Goal: Navigation & Orientation: Find specific page/section

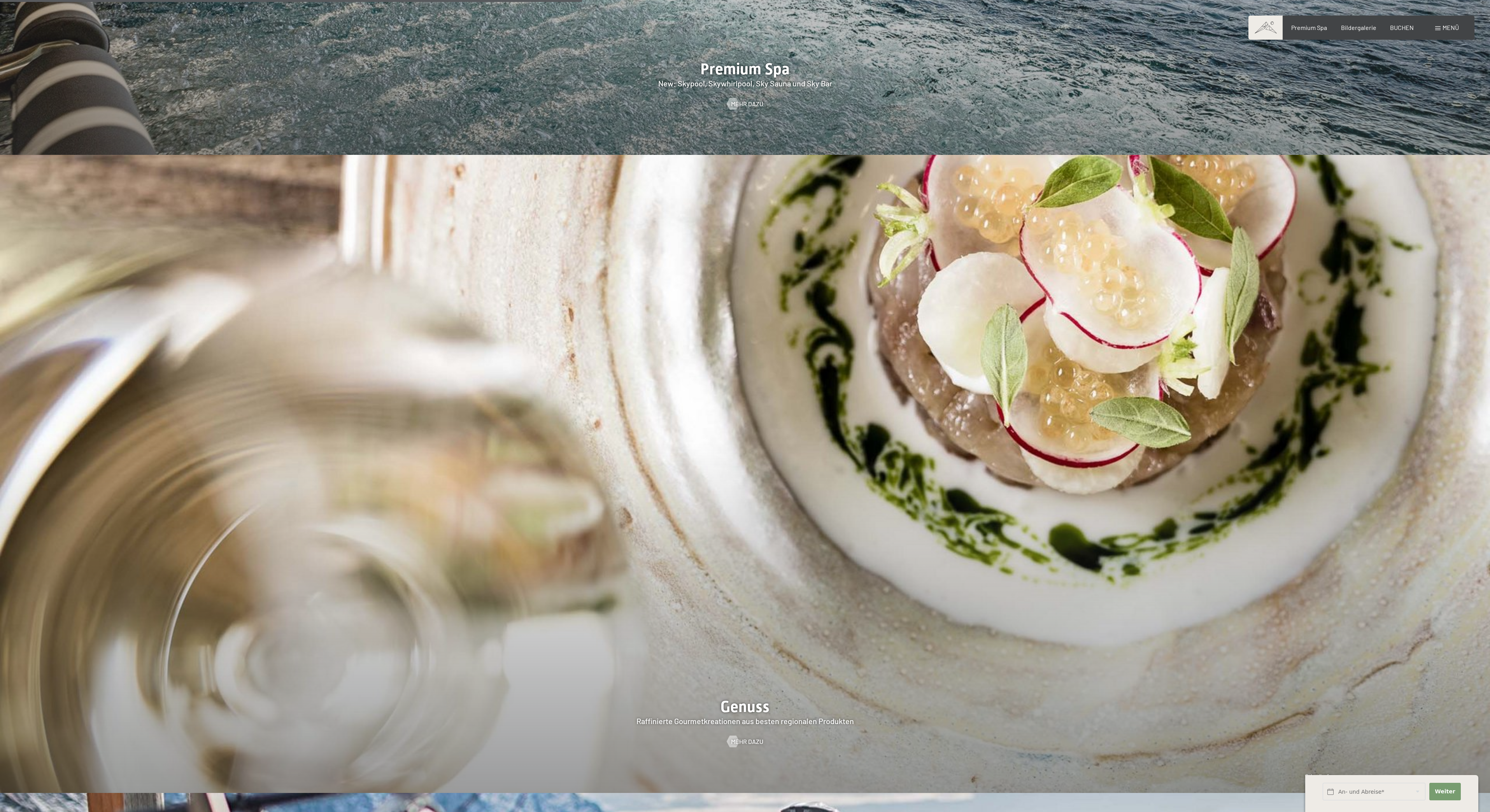
scroll to position [2330, 0]
click at [1445, 28] on span "Menü" at bounding box center [1451, 27] width 16 height 8
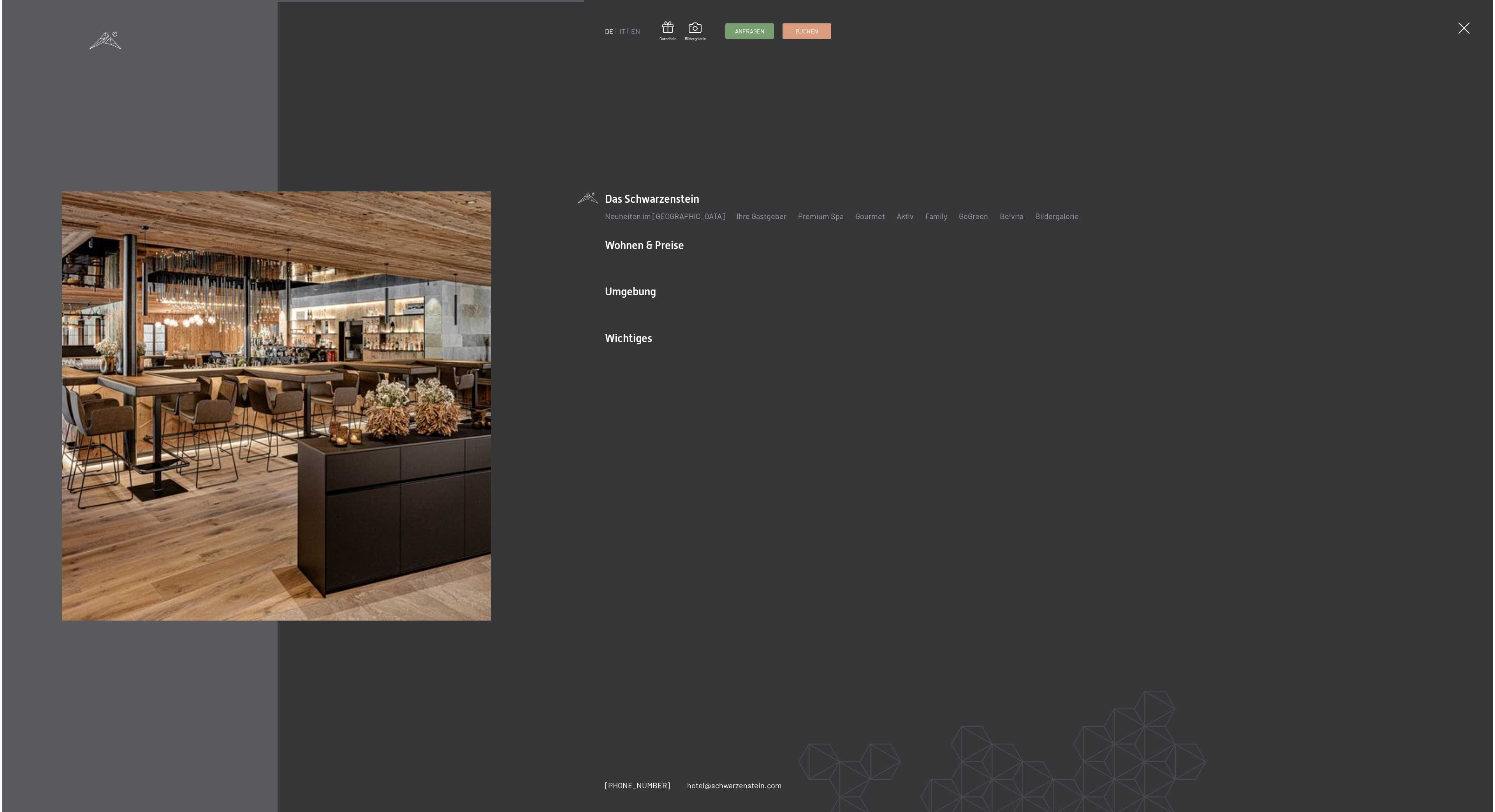
scroll to position [2332, 0]
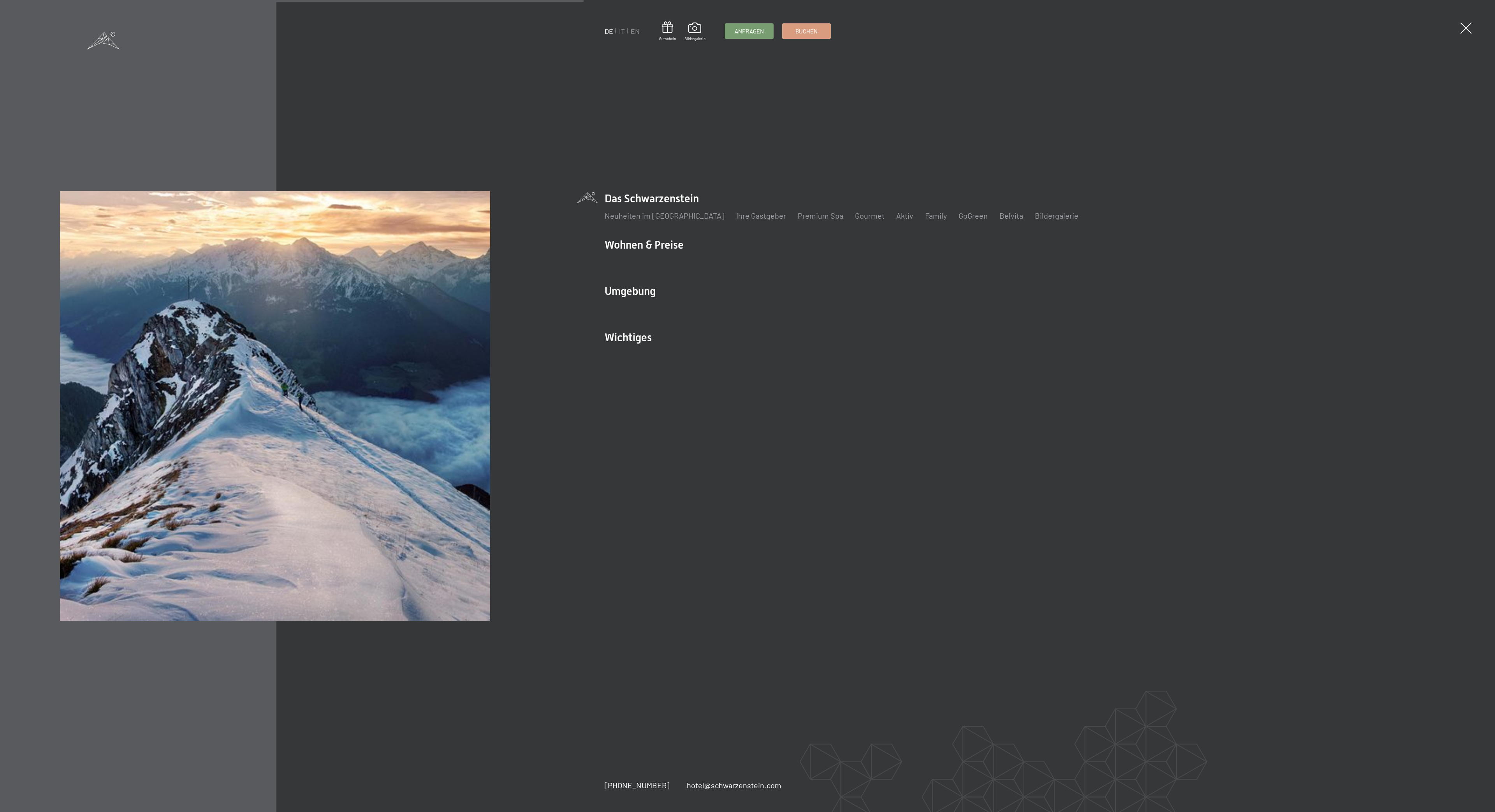
click at [618, 30] on ul "DE IT EN" at bounding box center [622, 31] width 35 height 10
click at [622, 30] on link "IT" at bounding box center [622, 31] width 6 height 9
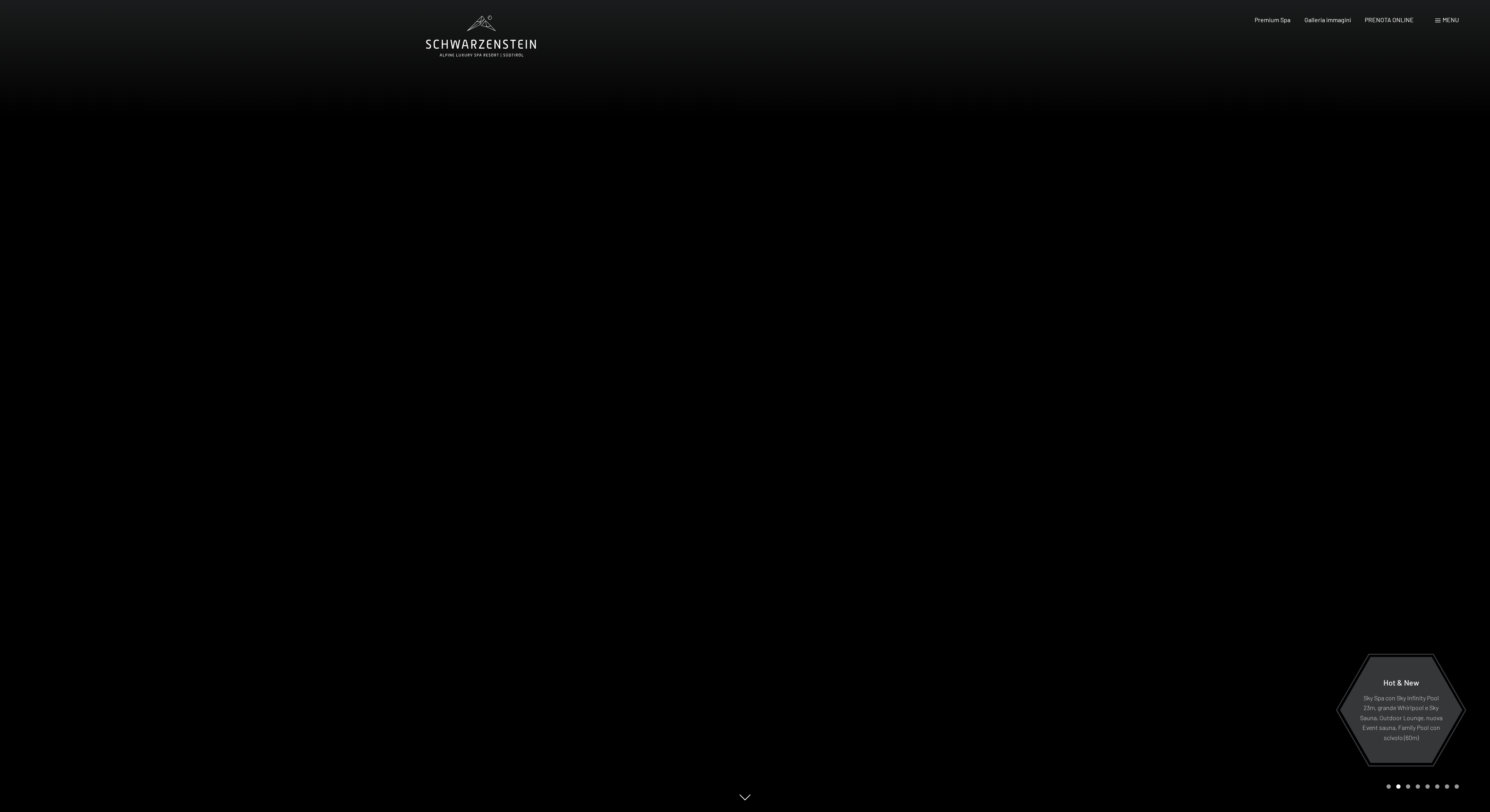
click at [1447, 23] on span "Menu" at bounding box center [1451, 20] width 16 height 8
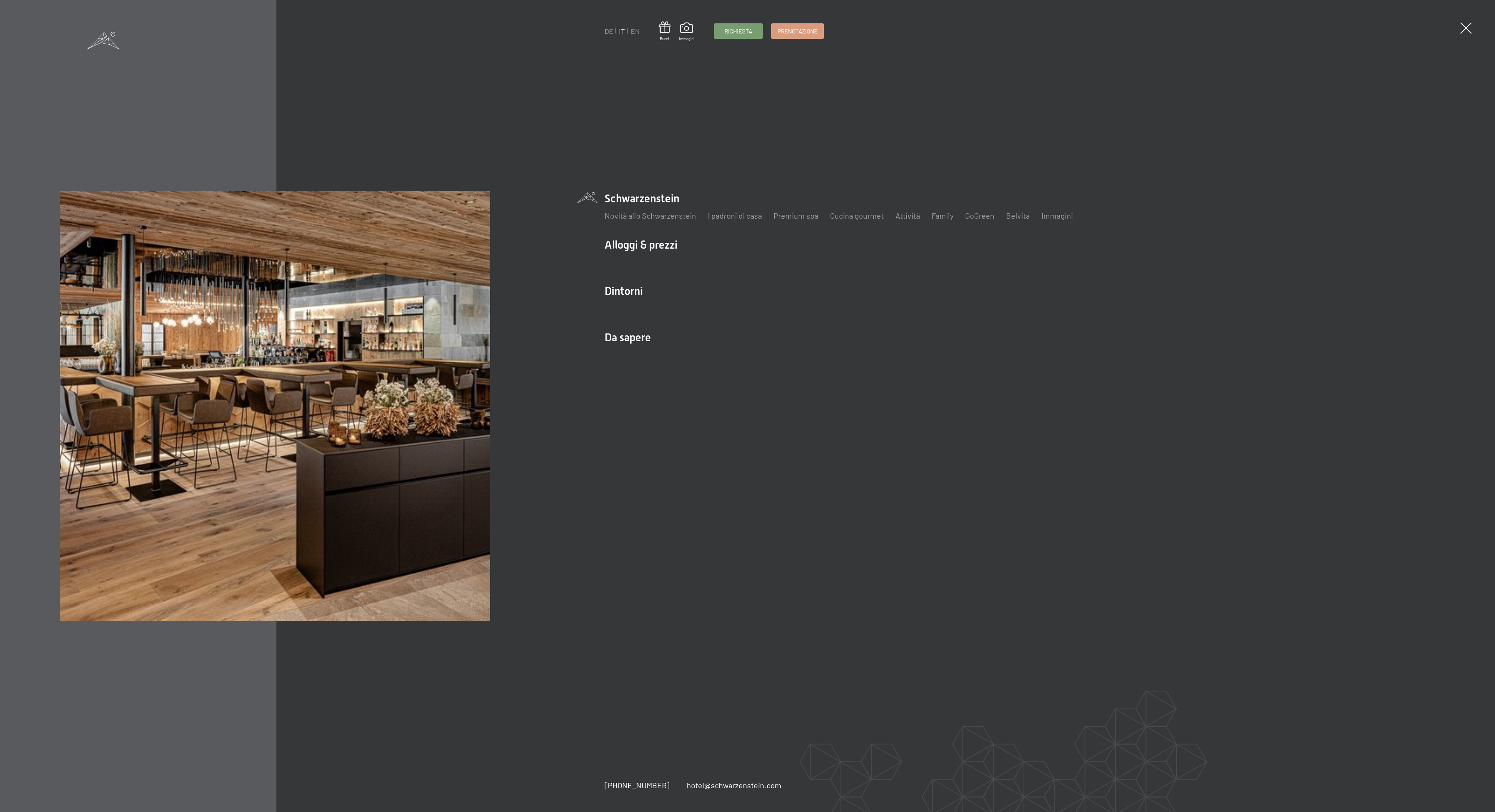
click at [1450, 21] on div "Prenotazione Richiesta Premium Spa Galleria immagini PRENOTA ONLINE Menu DE IT …" at bounding box center [1348, 20] width 232 height 9
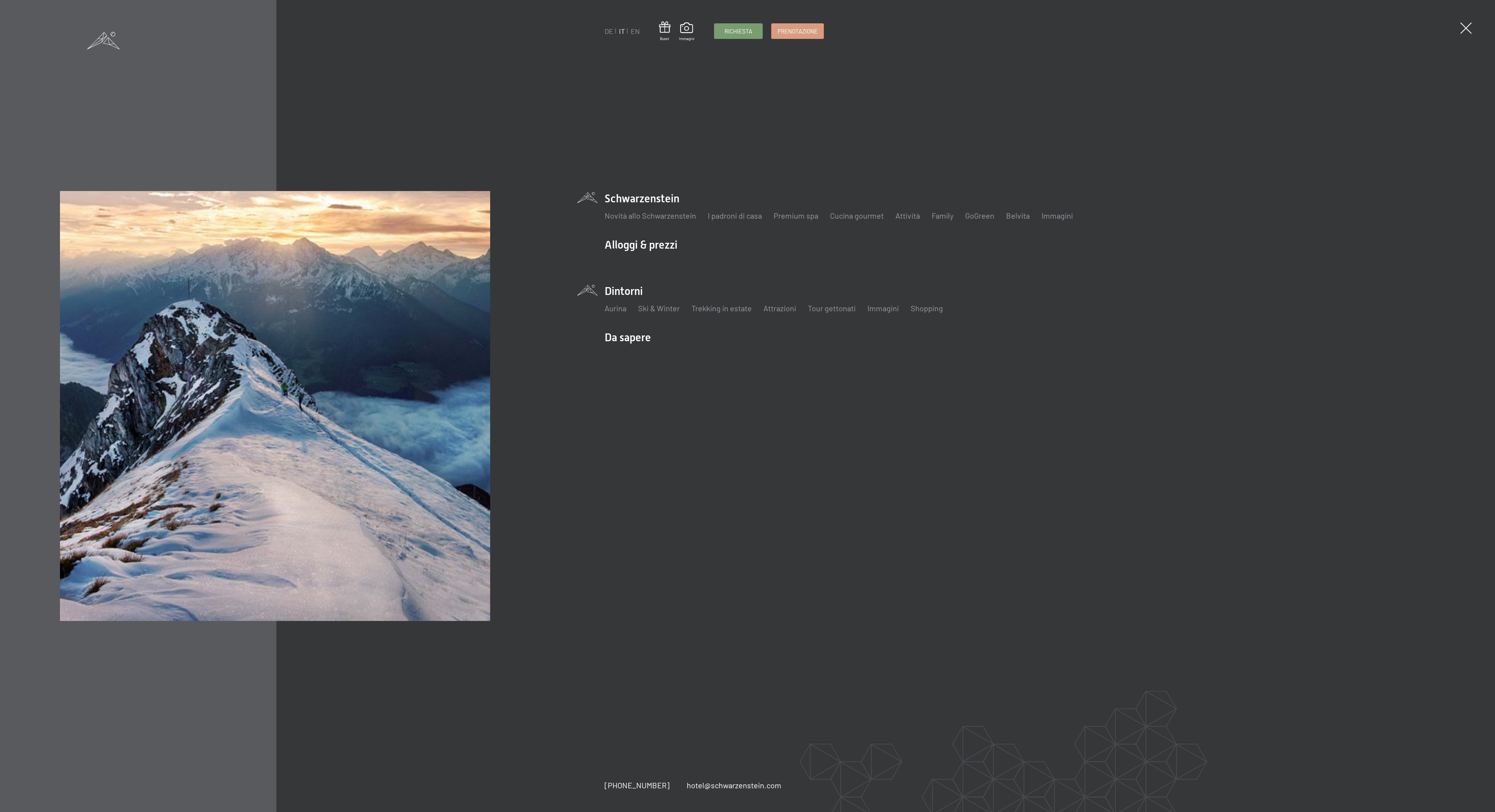
click at [619, 292] on li "Dintorni Aurina Ski & Winter Sci Scuola di sci Trekking in estate Escursioni Bi…" at bounding box center [972, 303] width 735 height 38
click at [623, 288] on li "Dintorni Aurina Ski & Winter Sci Scuola di sci Trekking in estate Escursioni Bi…" at bounding box center [972, 303] width 735 height 38
click at [614, 309] on link "Aurina" at bounding box center [616, 308] width 22 height 9
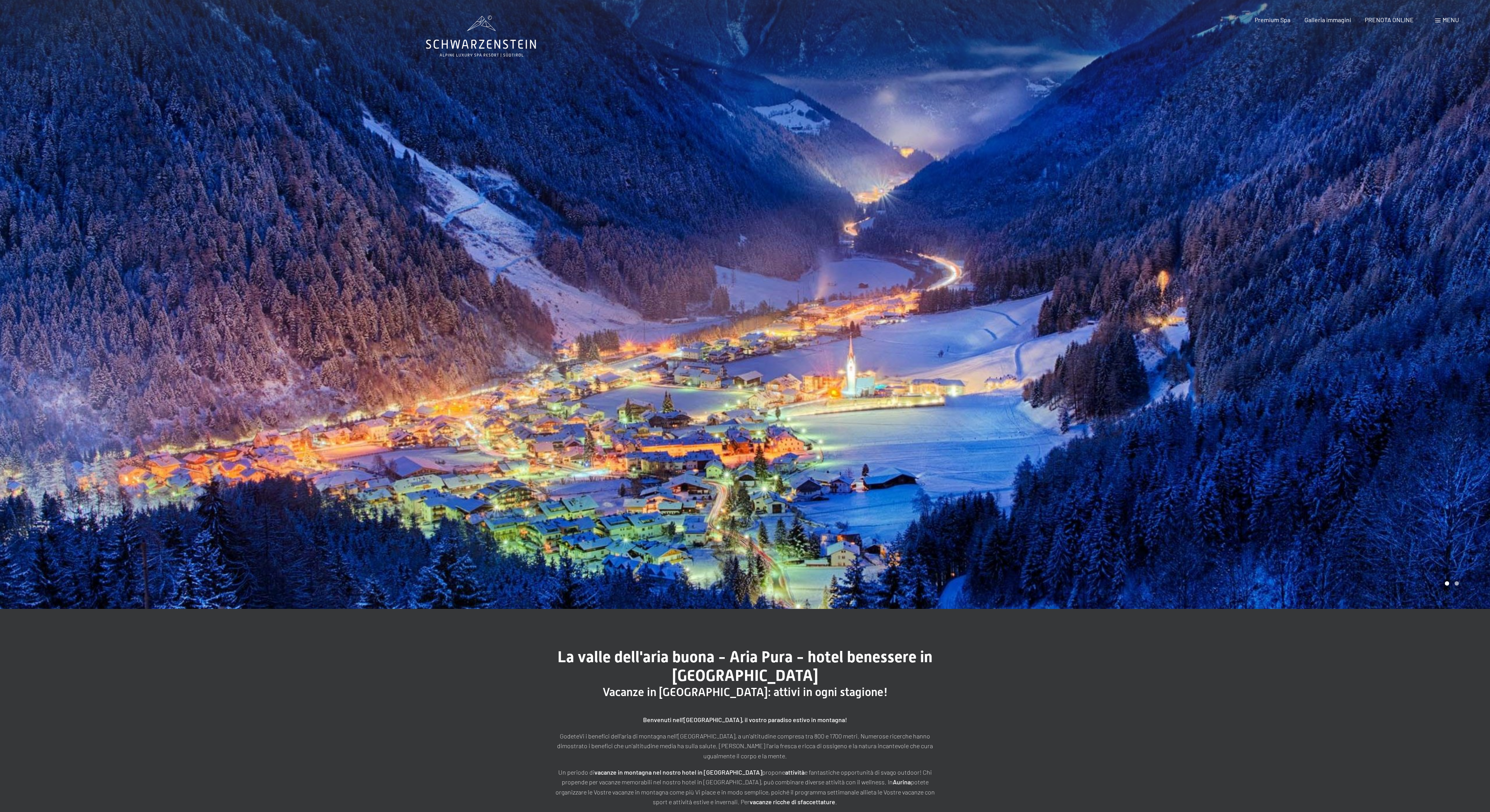
click at [1449, 20] on span "Menu" at bounding box center [1451, 20] width 16 height 8
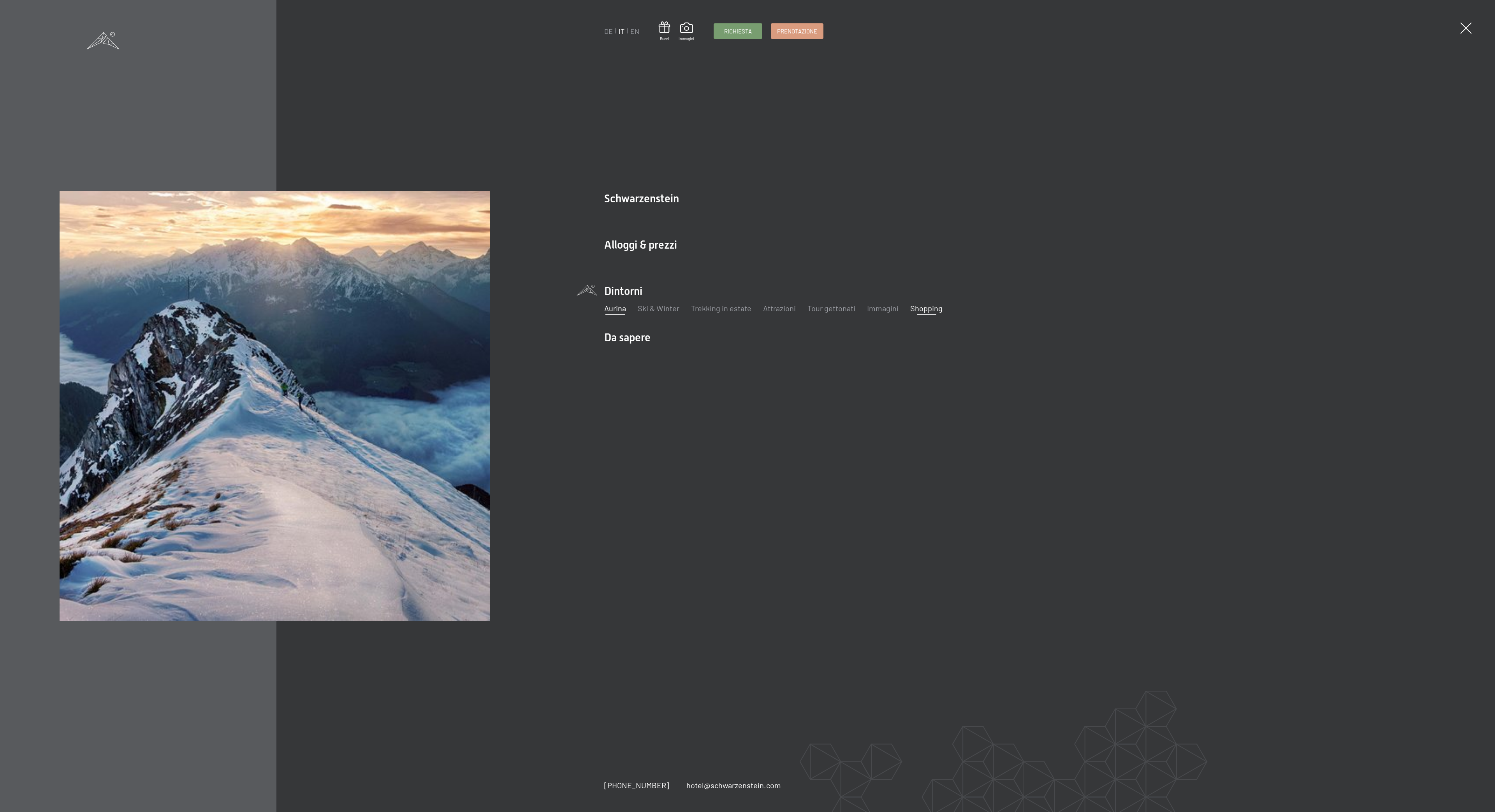
click at [925, 307] on link "Shopping" at bounding box center [927, 308] width 32 height 9
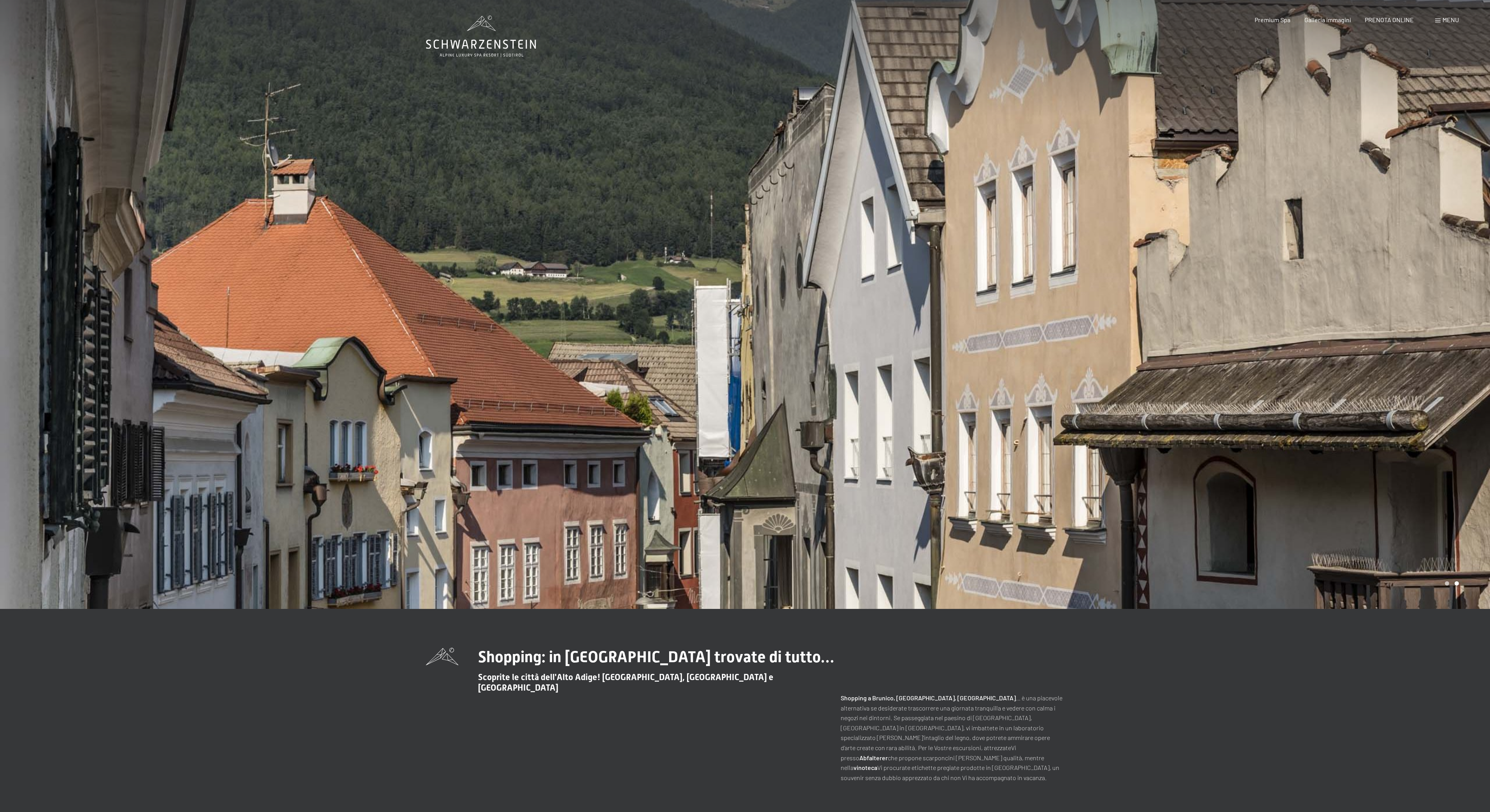
drag, startPoint x: 932, startPoint y: 437, endPoint x: 1003, endPoint y: 284, distance: 168.7
click at [945, 411] on div at bounding box center [1118, 304] width 745 height 609
click at [981, 332] on div at bounding box center [1118, 304] width 745 height 609
click at [887, 350] on div at bounding box center [1118, 304] width 745 height 609
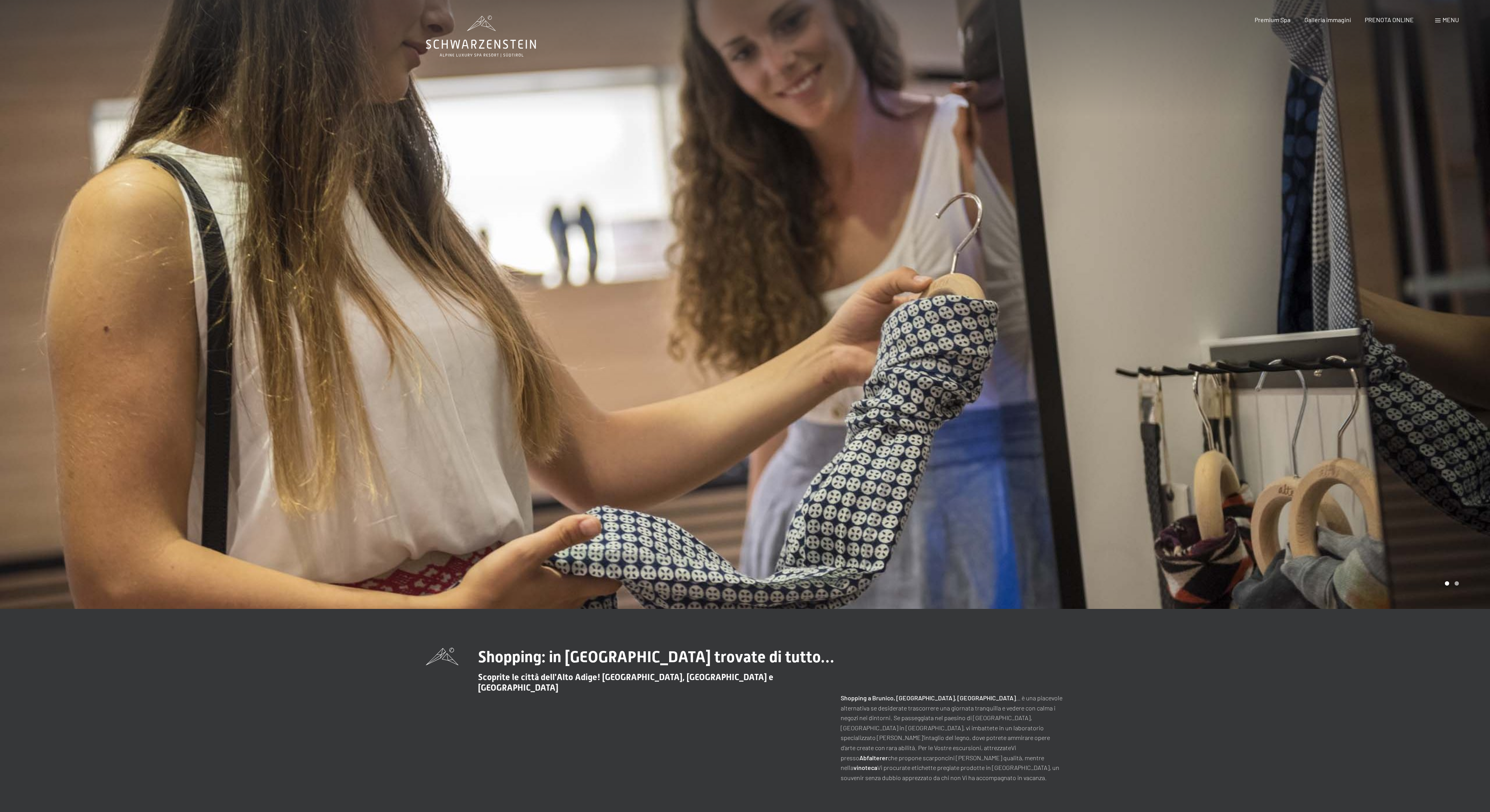
click at [1444, 21] on span "Menu" at bounding box center [1451, 20] width 16 height 8
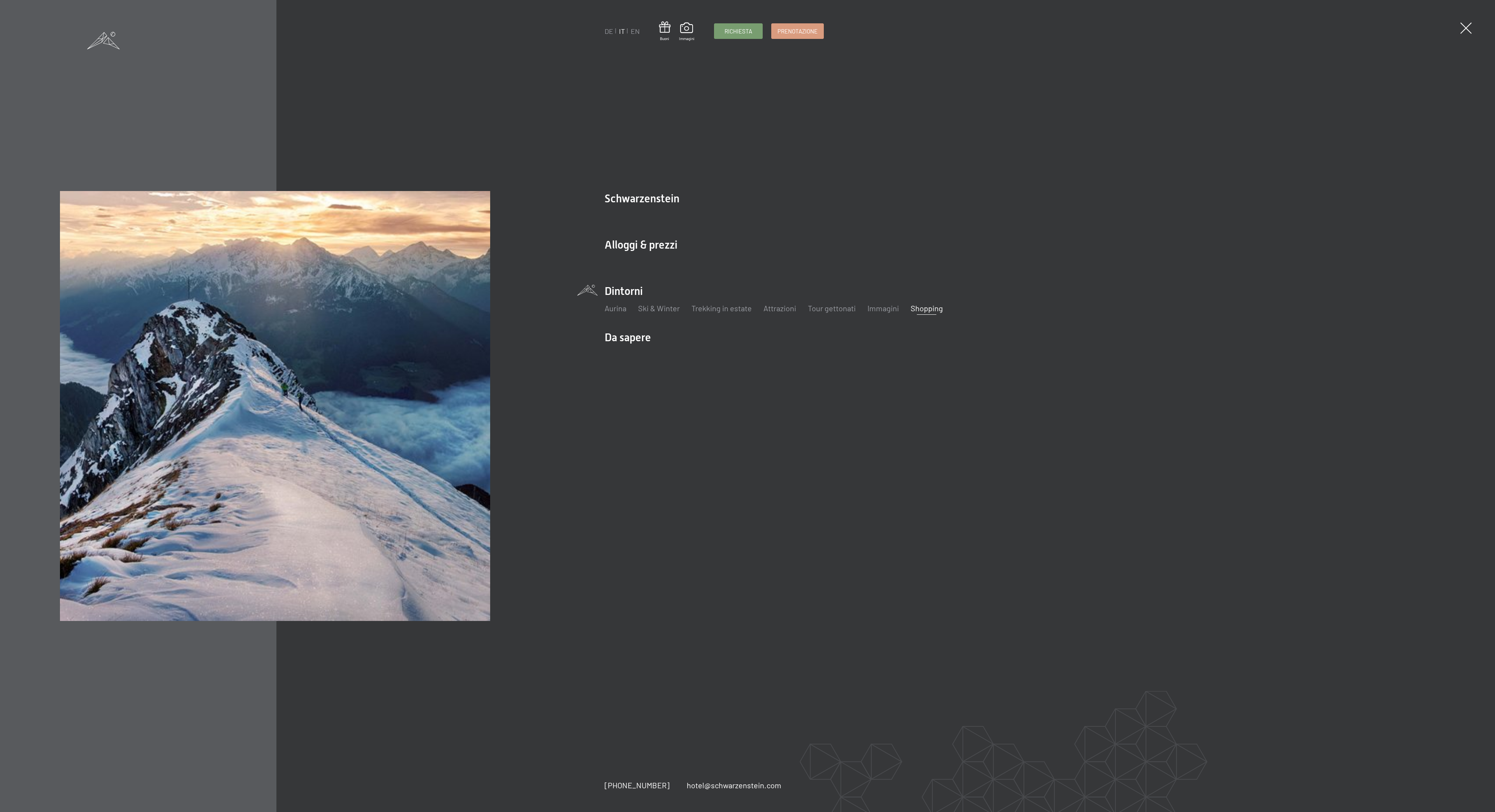
click at [626, 288] on li "Dintorni Aurina Ski & Winter Sci Scuola di sci Trekking in estate Escursioni Bi…" at bounding box center [972, 303] width 735 height 38
click at [732, 307] on link "Trekking in estate" at bounding box center [721, 308] width 60 height 9
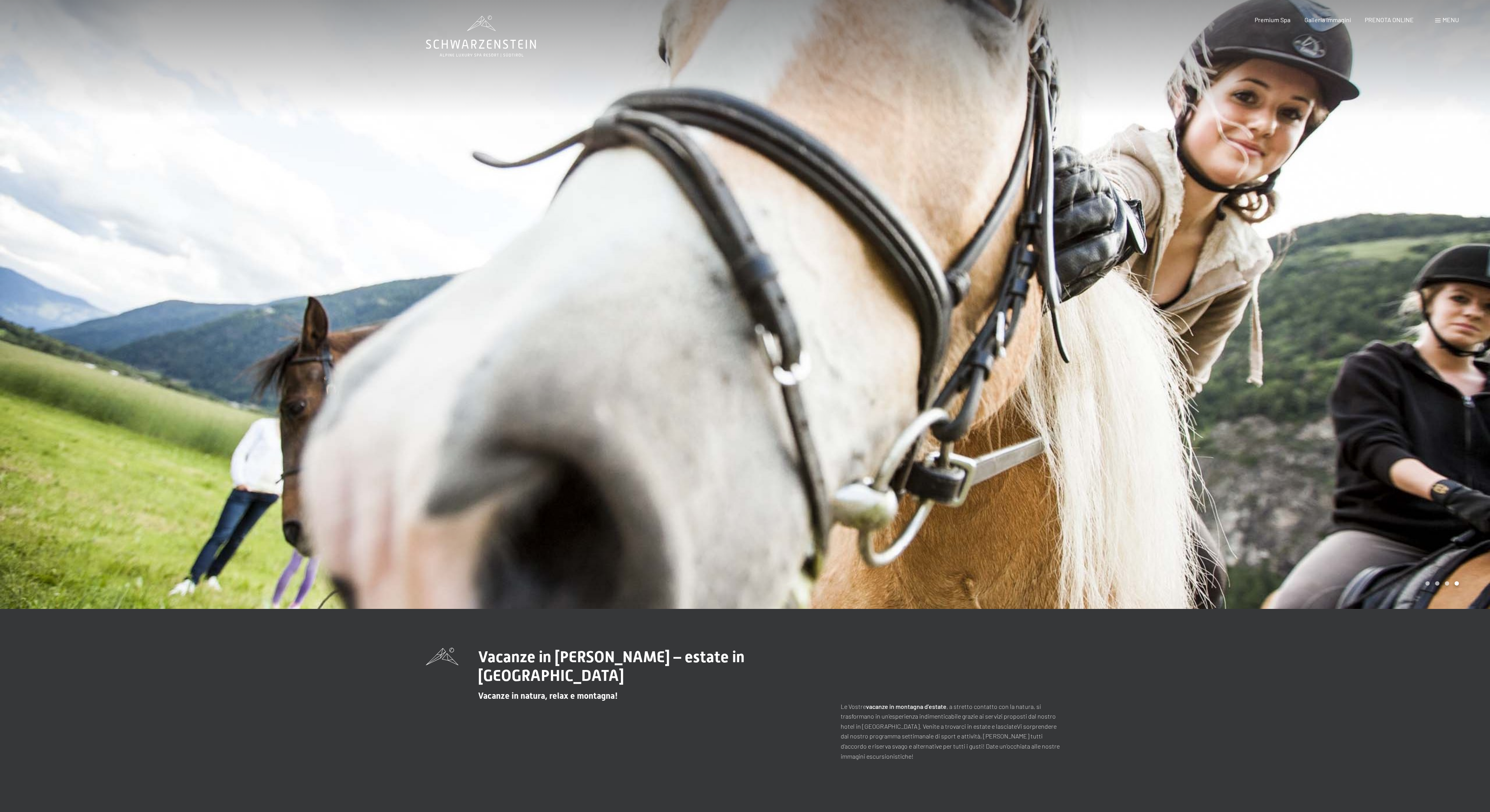
click at [1448, 21] on span "Menu" at bounding box center [1451, 20] width 16 height 8
click at [1448, 19] on span "Menu" at bounding box center [1451, 20] width 16 height 8
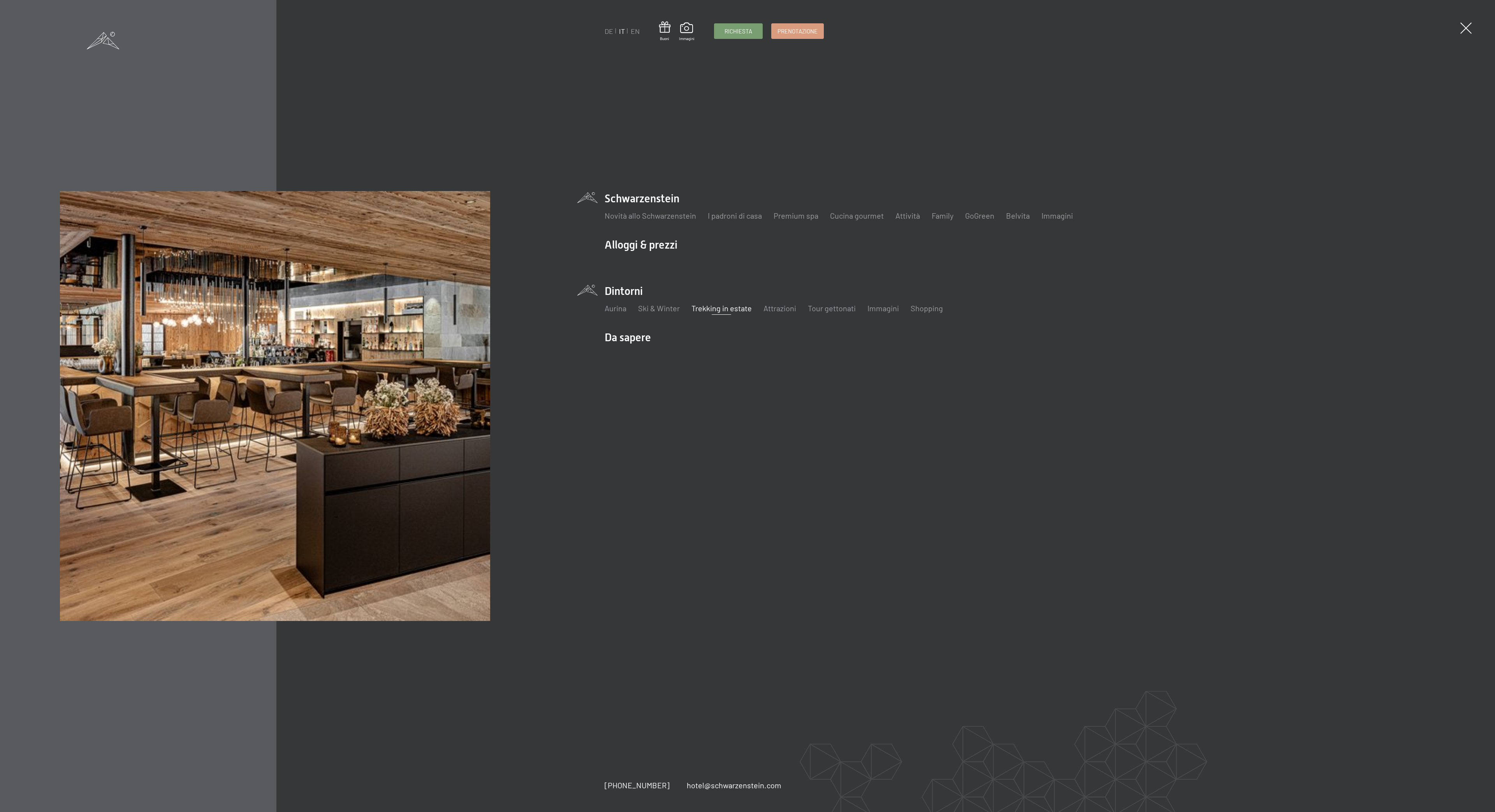
click at [651, 200] on li "Schwarzenstein Novità allo Schwarzenstein I padroni di casa Premium spa Cucina …" at bounding box center [972, 210] width 735 height 38
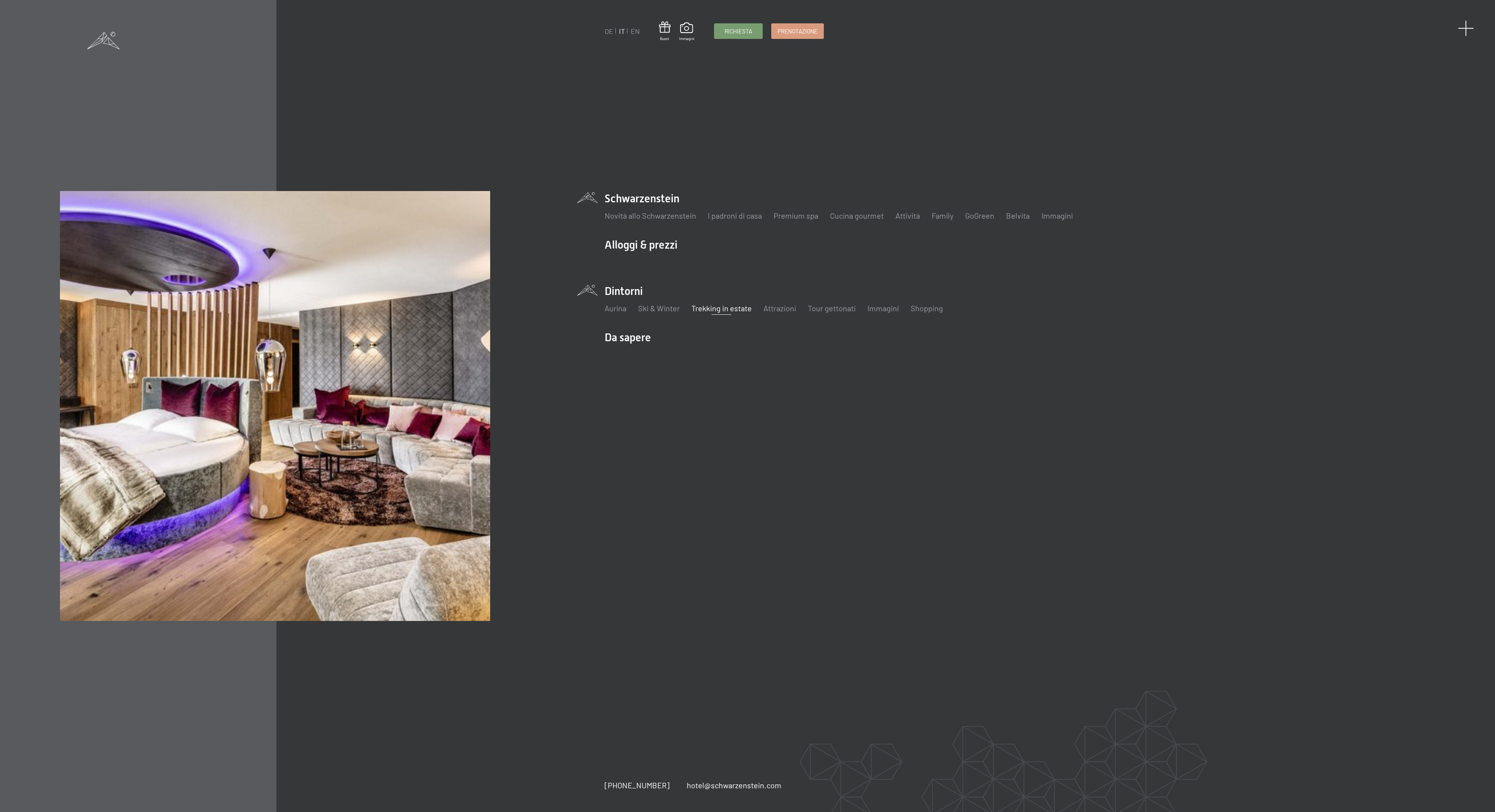
click at [1469, 23] on div "DE IT EN Buoni Immagini Richiesta Prenotazione DE IT EN Schwarzenstein Novità a…" at bounding box center [748, 406] width 1495 height 812
click at [1463, 24] on span at bounding box center [1466, 28] width 16 height 16
